Goal: Task Accomplishment & Management: Use online tool/utility

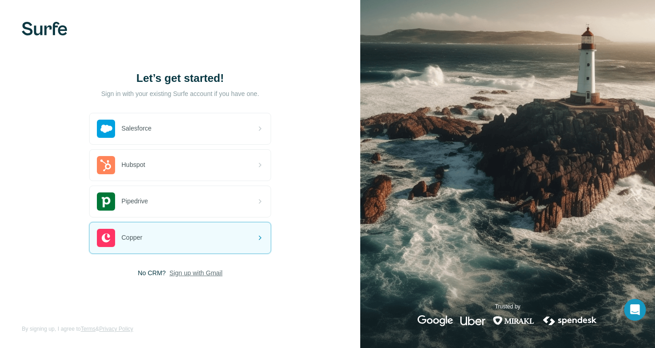
click at [175, 272] on span "Sign up with Gmail" at bounding box center [195, 273] width 53 height 9
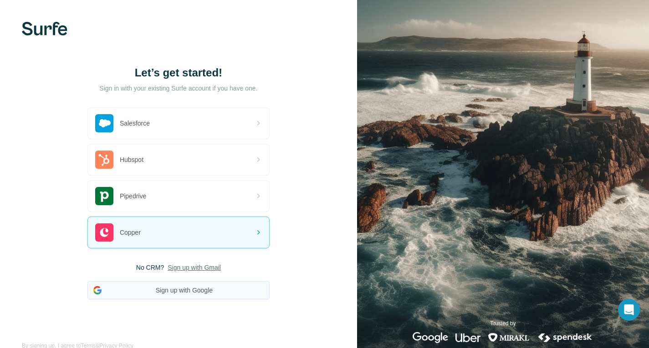
click at [173, 284] on button "Sign up with Google" at bounding box center [178, 290] width 182 height 18
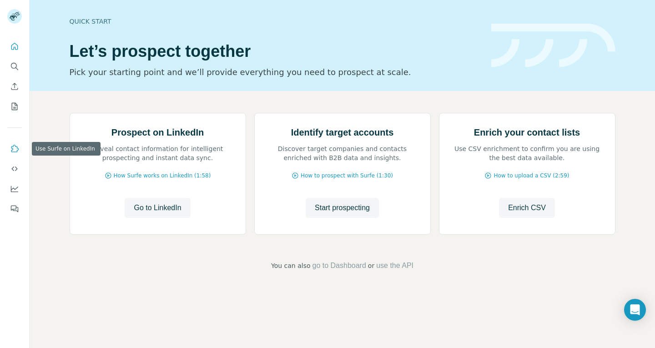
click at [11, 149] on icon "Use Surfe on LinkedIn" at bounding box center [14, 148] width 9 height 9
click at [16, 171] on icon "Use Surfe API" at bounding box center [14, 168] width 9 height 9
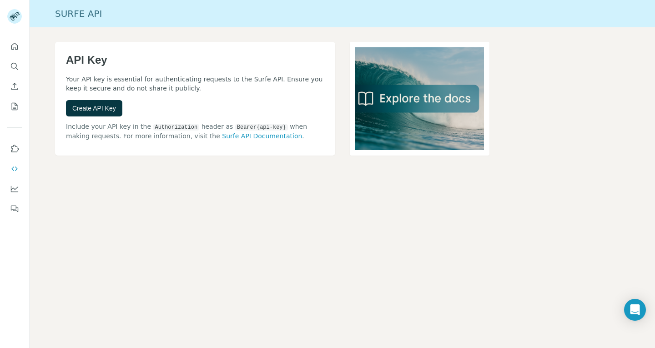
click at [222, 137] on link "Surfe API Documentation" at bounding box center [262, 135] width 80 height 7
click at [102, 105] on span "Create API Key" at bounding box center [94, 108] width 44 height 9
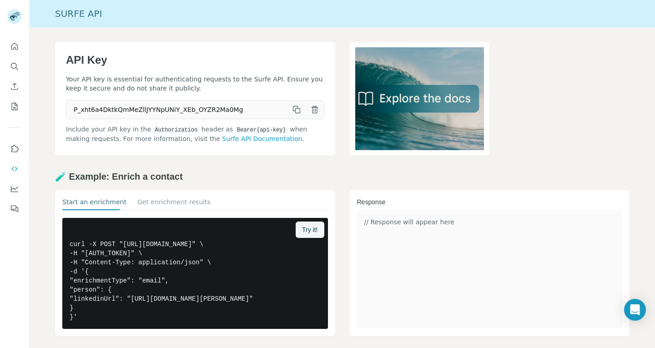
click at [293, 111] on icon "button" at bounding box center [296, 109] width 9 height 9
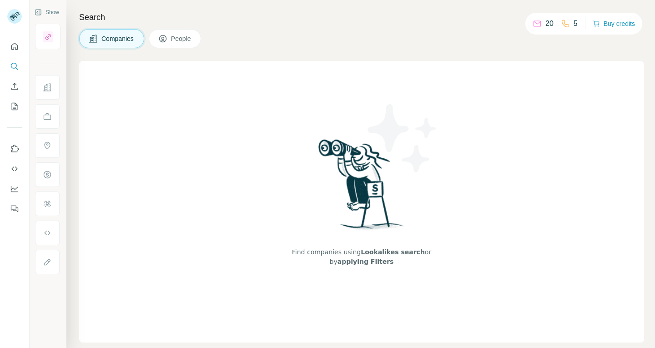
click at [546, 22] on p "20" at bounding box center [550, 23] width 8 height 11
